Goal: Book appointment/travel/reservation

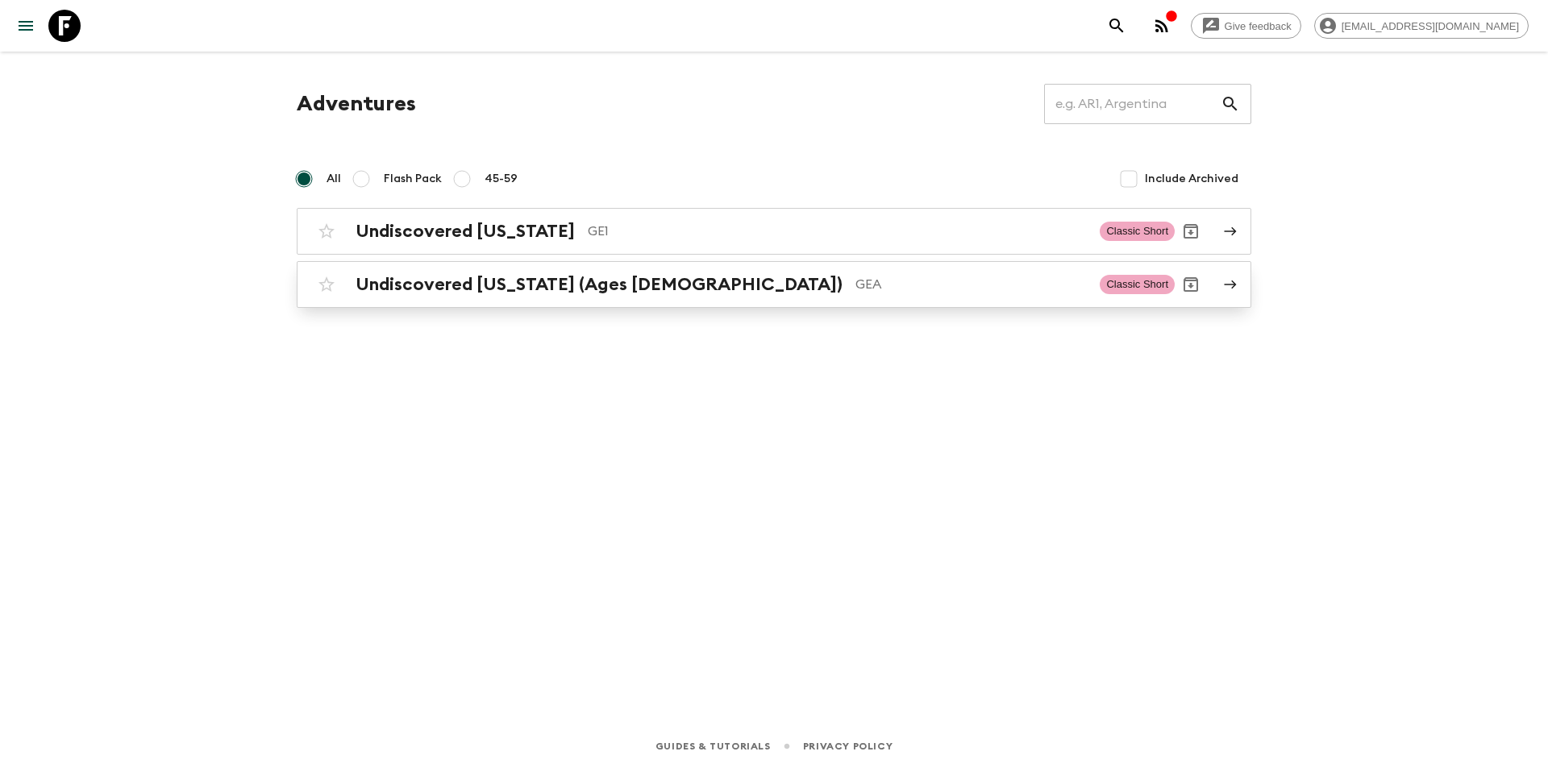
click at [418, 279] on h2 "Undiscovered [US_STATE] (Ages [DEMOGRAPHIC_DATA])" at bounding box center [598, 284] width 487 height 21
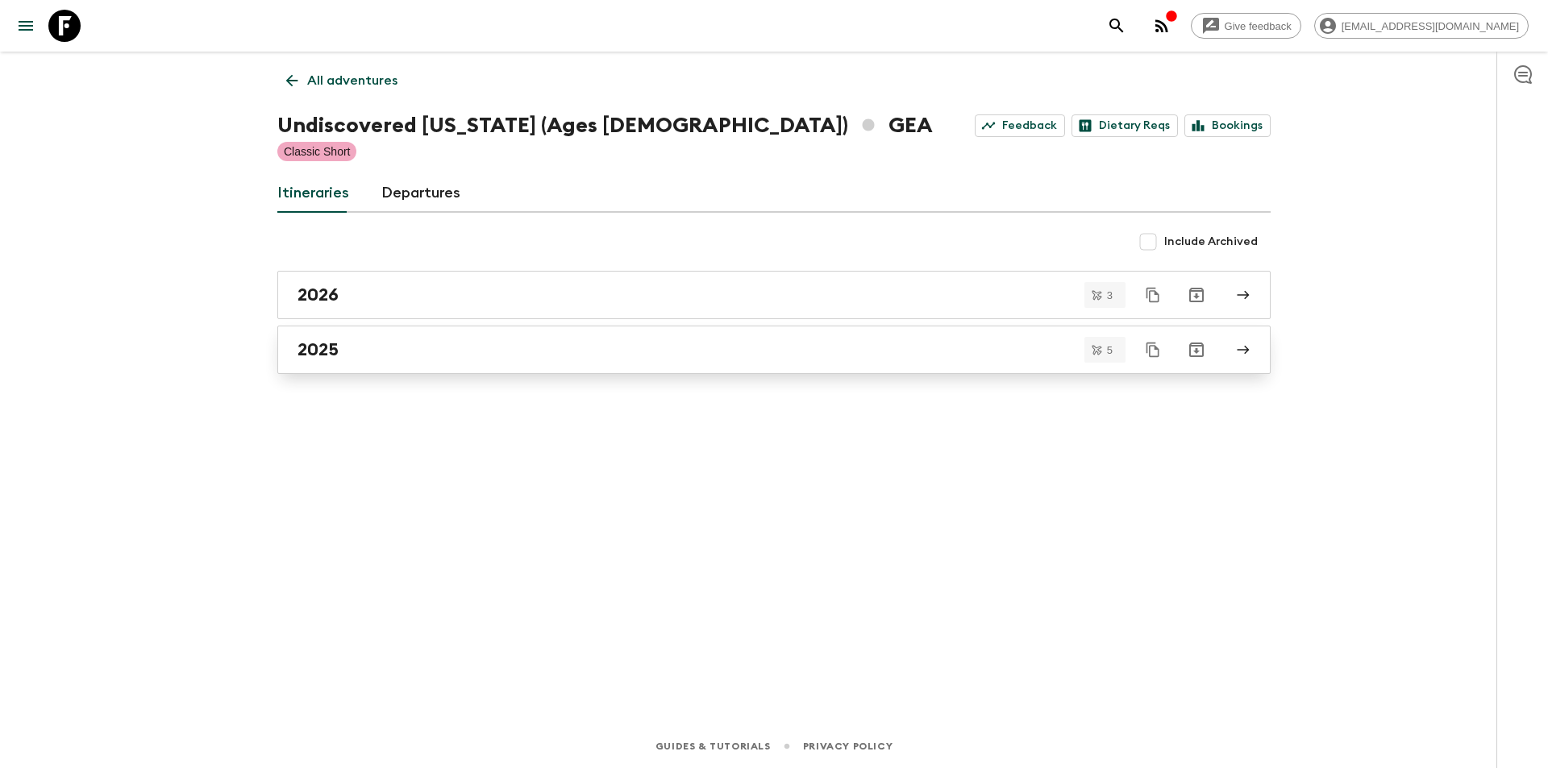
click at [342, 328] on link "2025" at bounding box center [773, 350] width 993 height 48
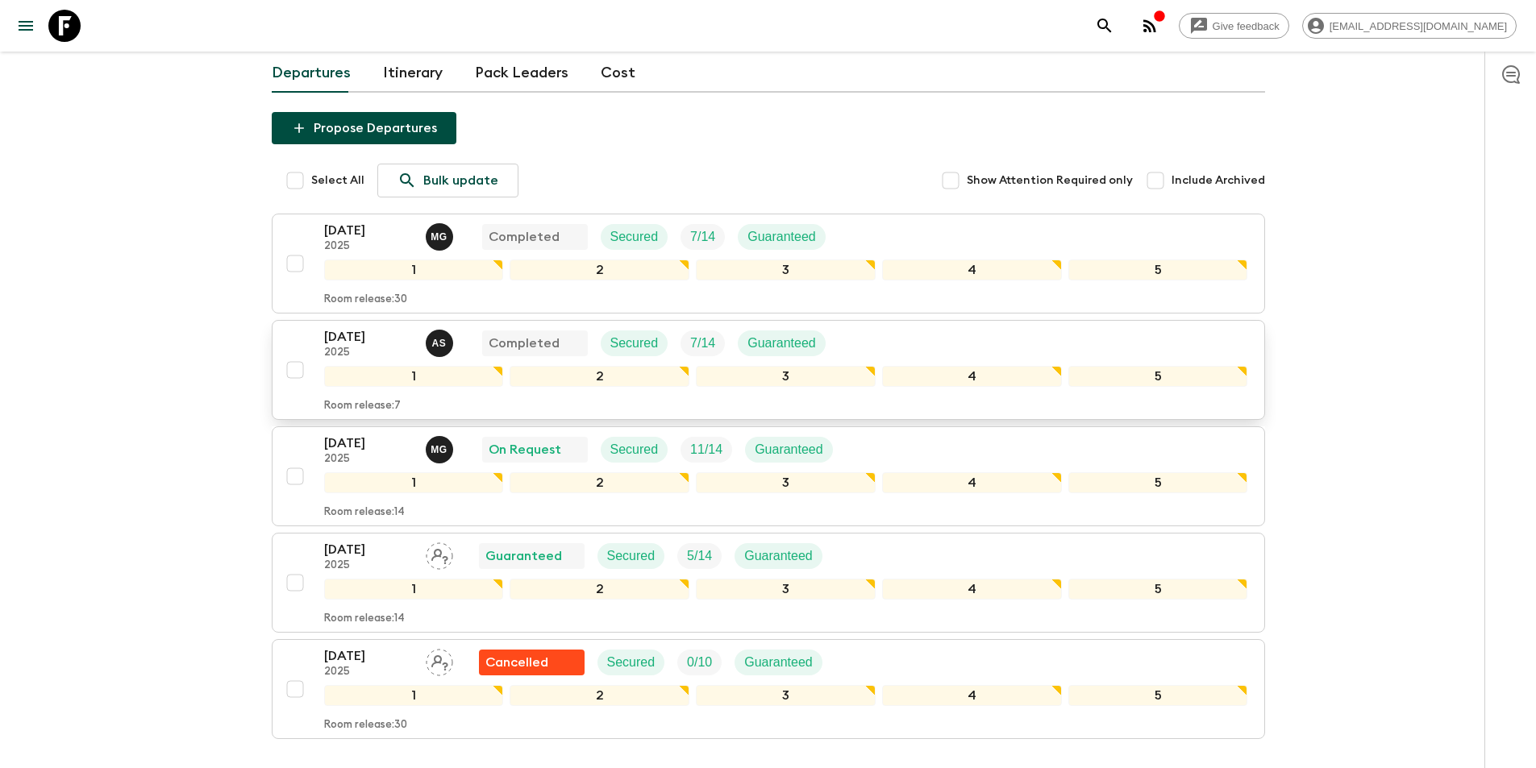
scroll to position [218, 0]
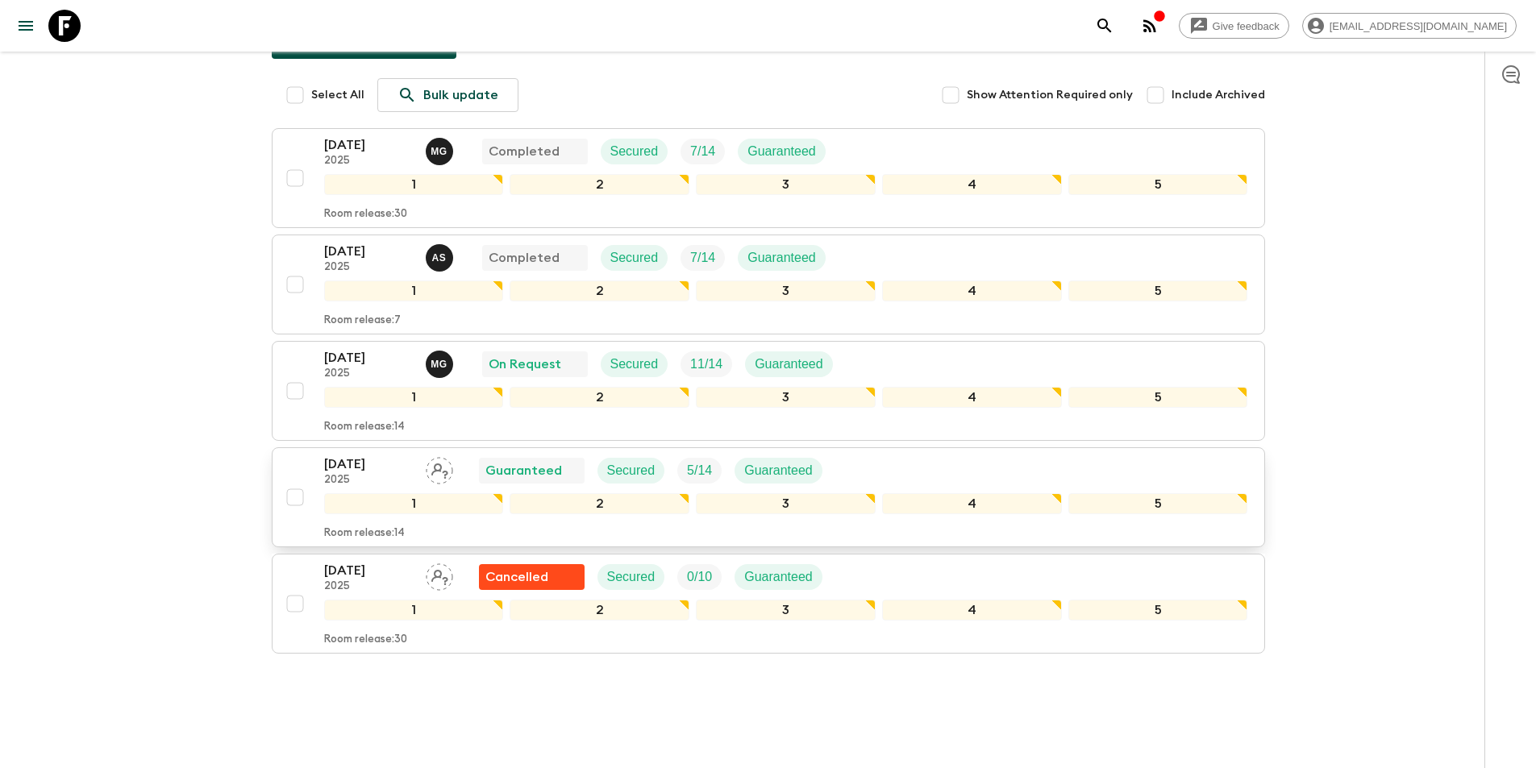
click at [351, 474] on p "2025" at bounding box center [368, 480] width 89 height 13
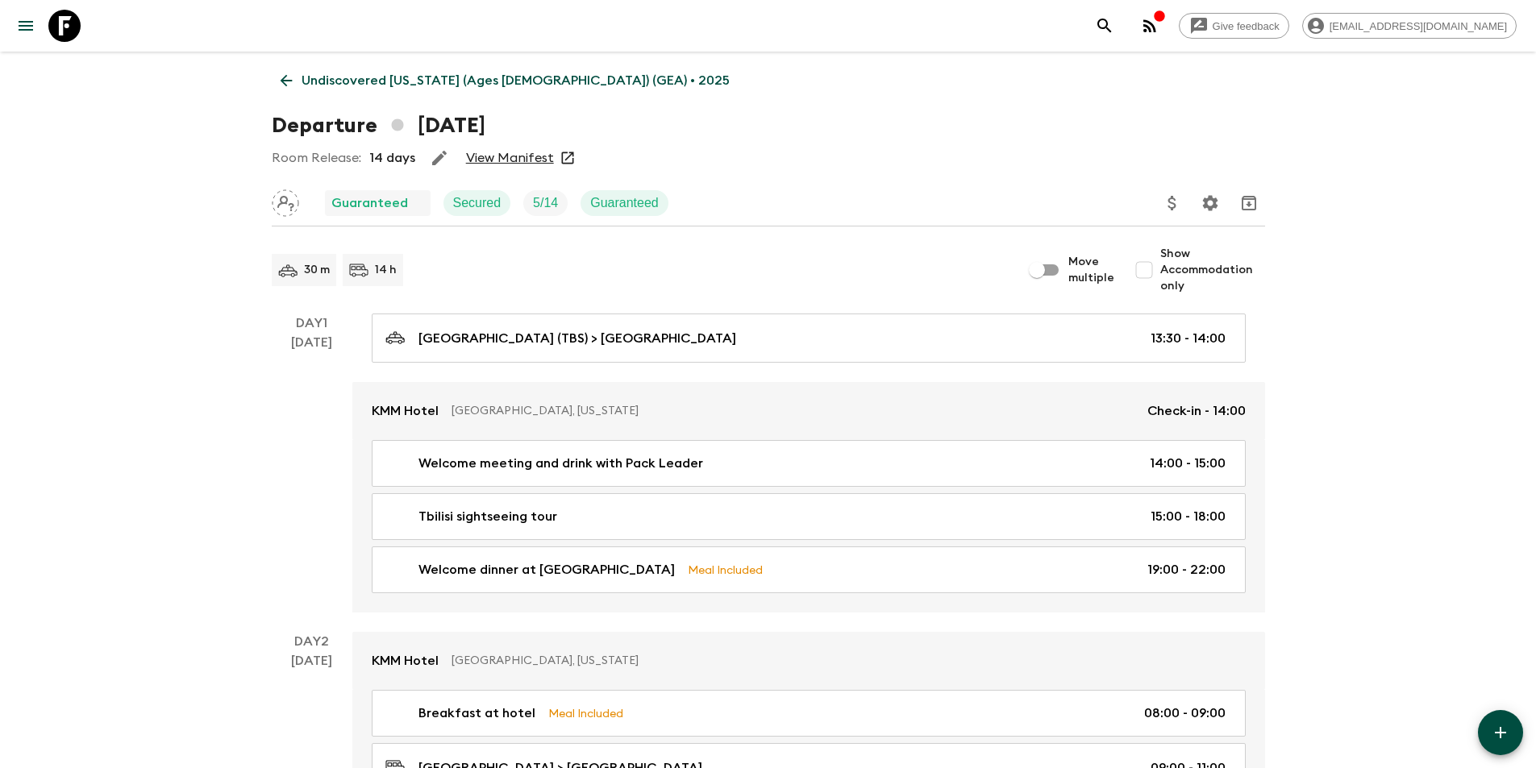
click at [504, 155] on link "View Manifest" at bounding box center [510, 158] width 88 height 16
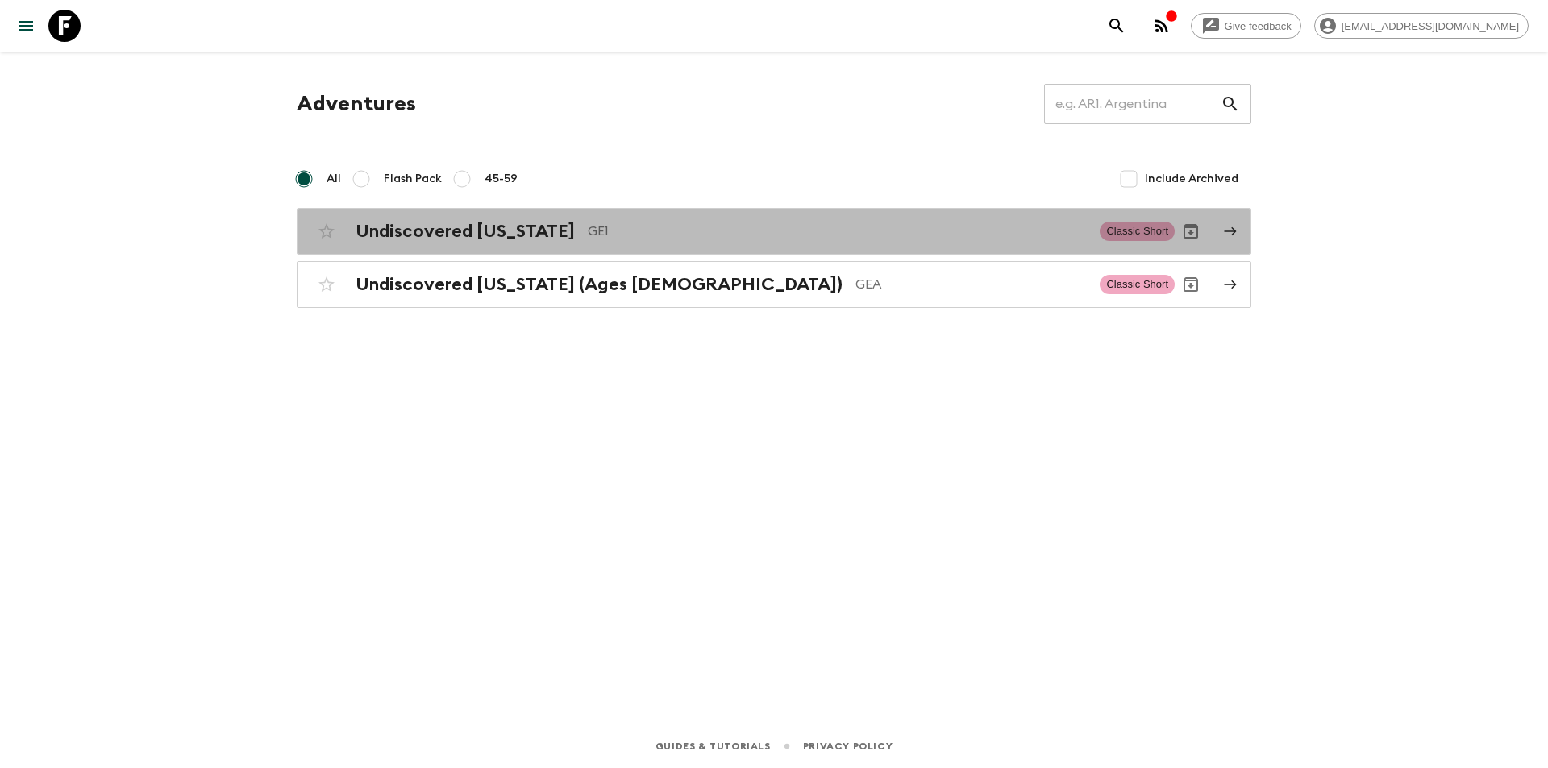
click at [512, 227] on h2 "Undiscovered [US_STATE]" at bounding box center [464, 231] width 219 height 21
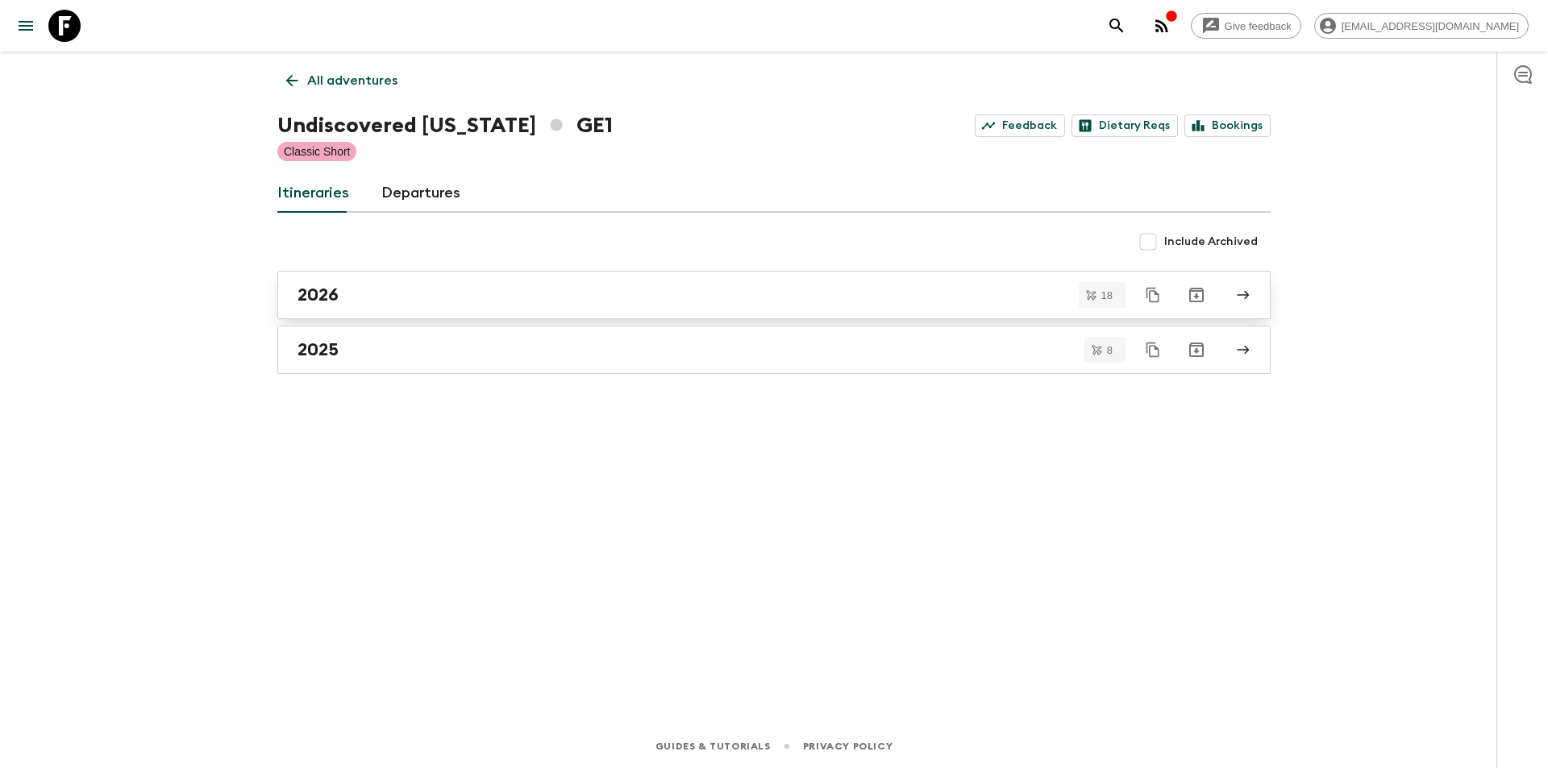
click at [340, 281] on link "2026" at bounding box center [773, 295] width 993 height 48
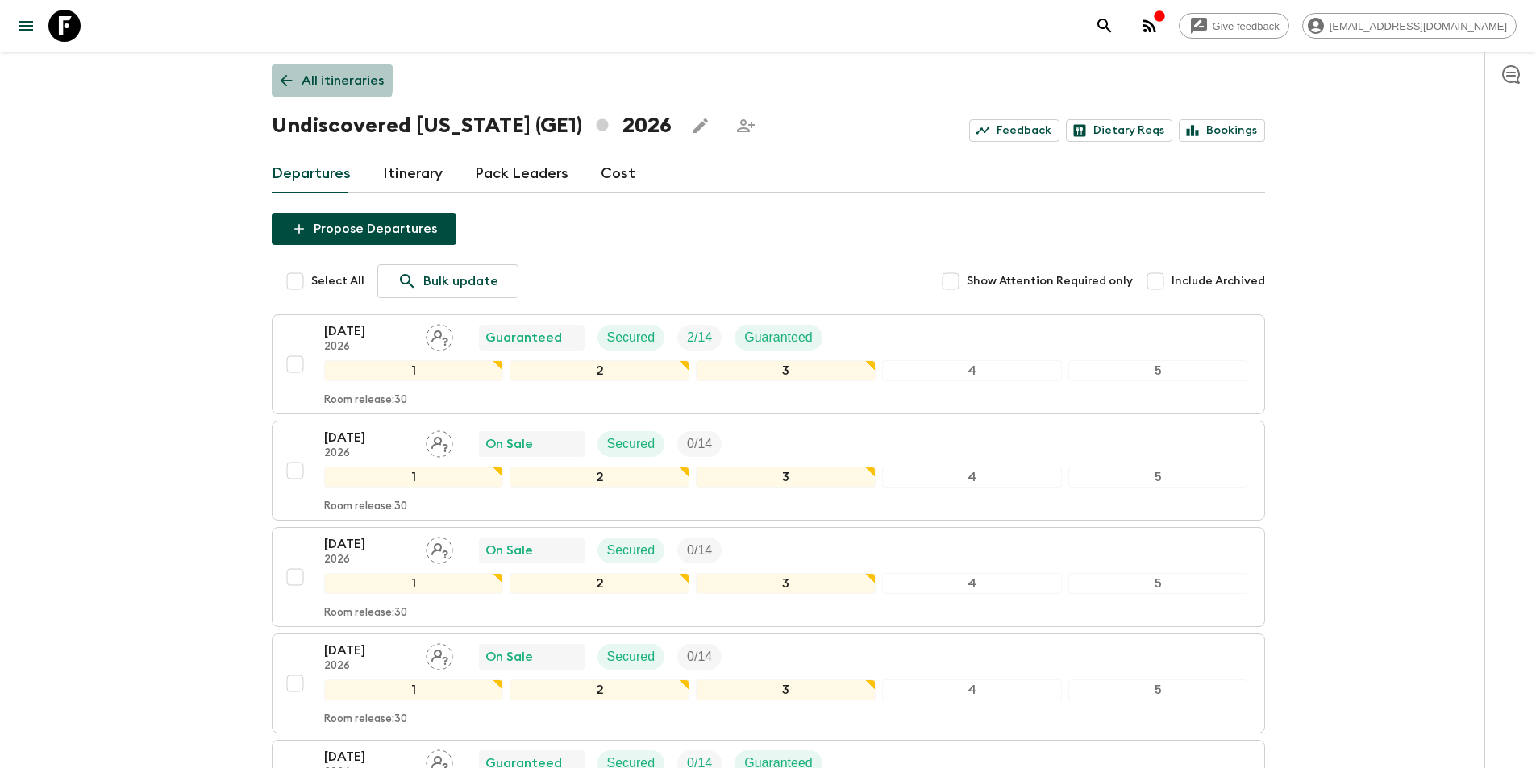
click at [287, 77] on icon at bounding box center [286, 81] width 18 height 18
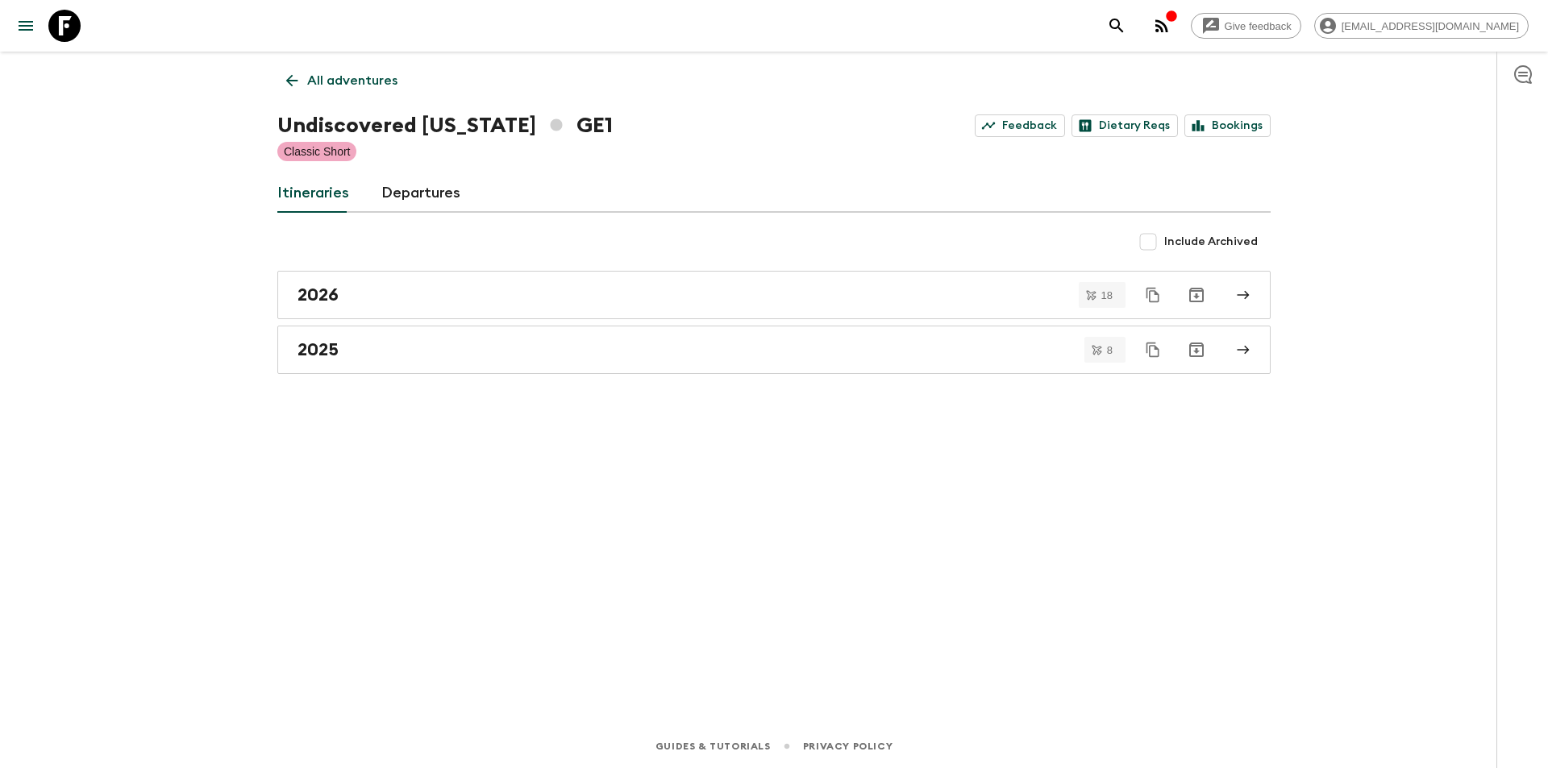
click at [296, 73] on icon at bounding box center [292, 81] width 18 height 18
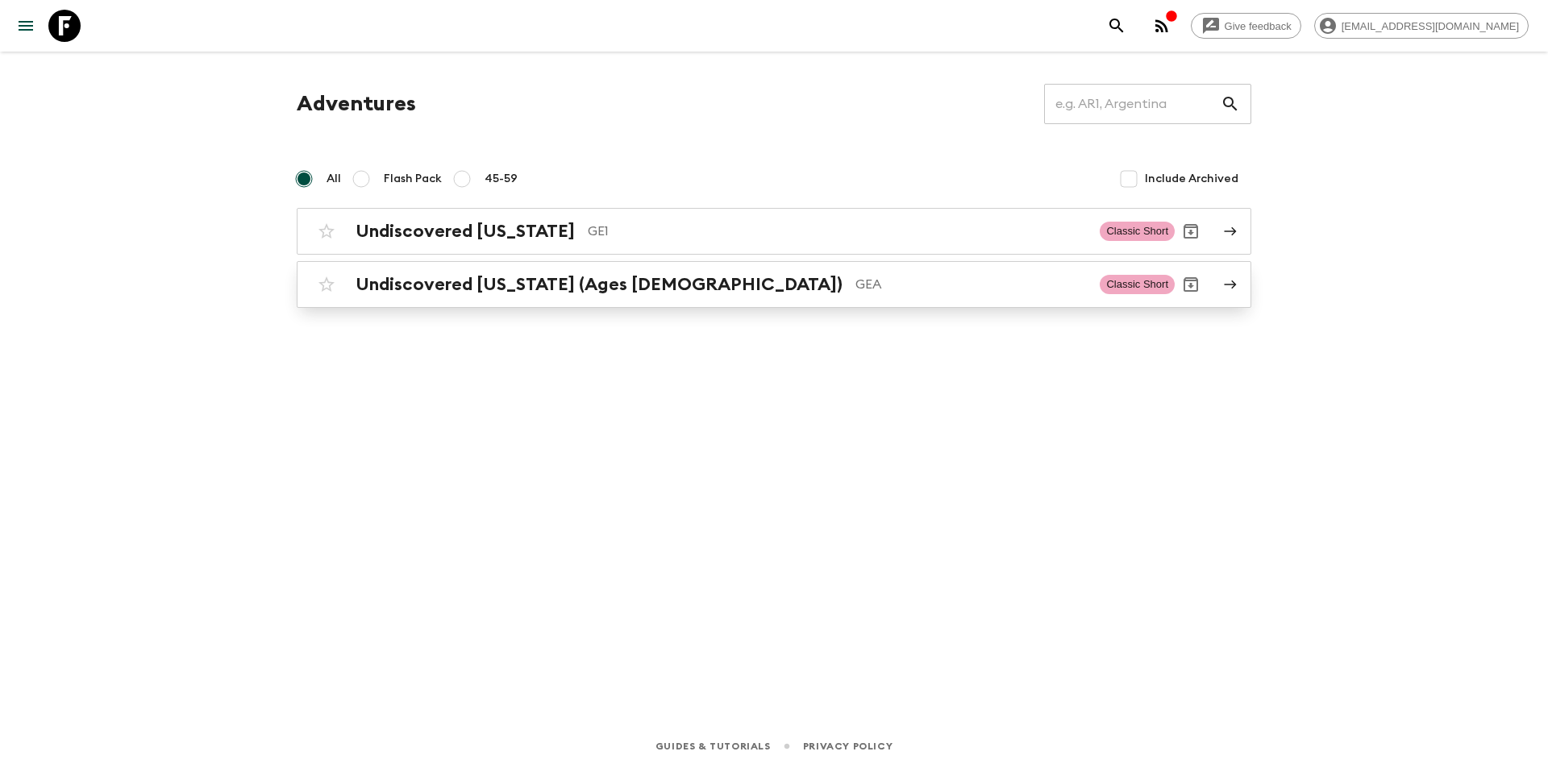
click at [415, 282] on h2 "Undiscovered [US_STATE] (Ages [DEMOGRAPHIC_DATA])" at bounding box center [598, 284] width 487 height 21
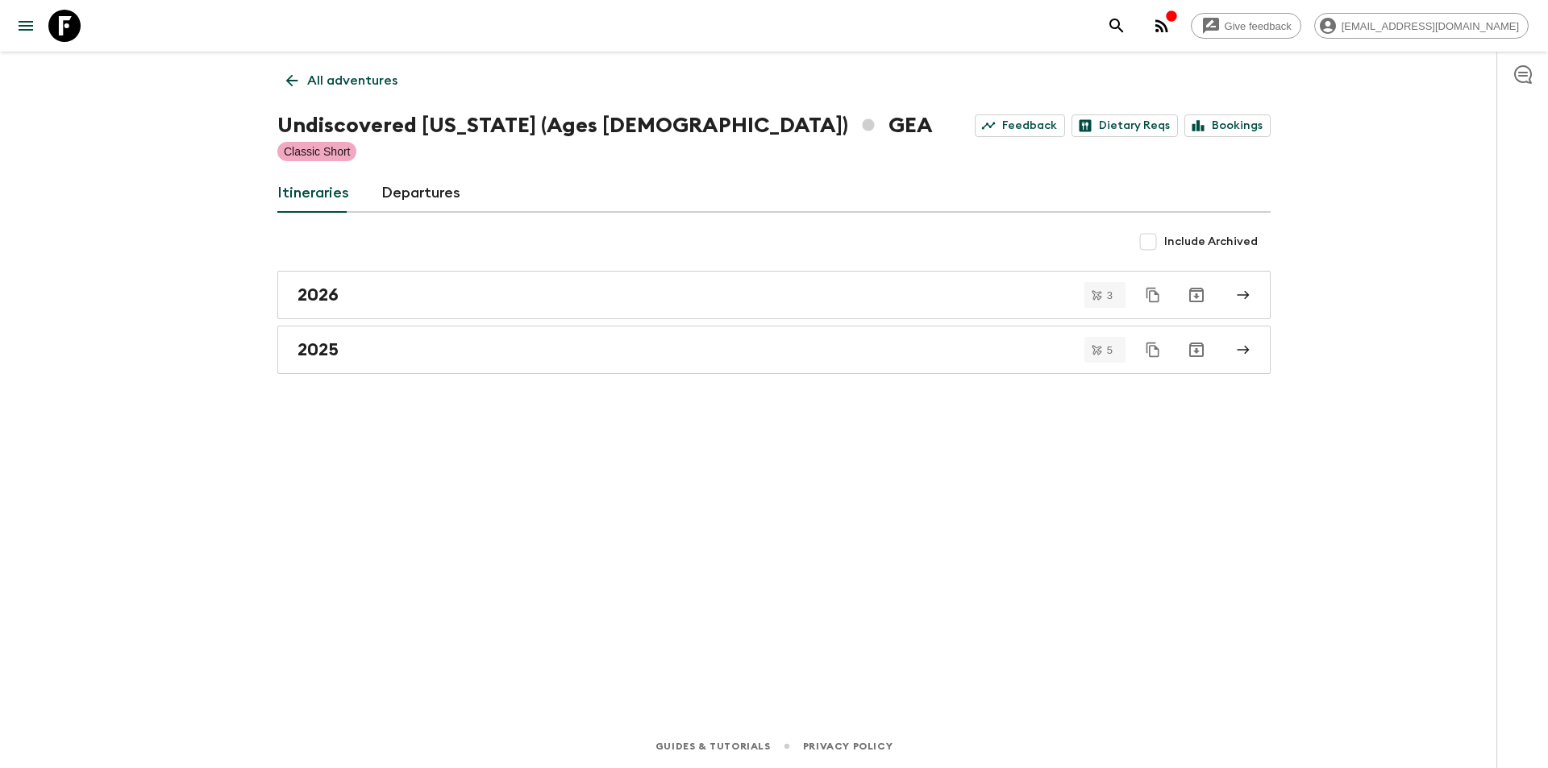
click at [415, 282] on link "2026" at bounding box center [773, 295] width 993 height 48
